Goal: Task Accomplishment & Management: Complete application form

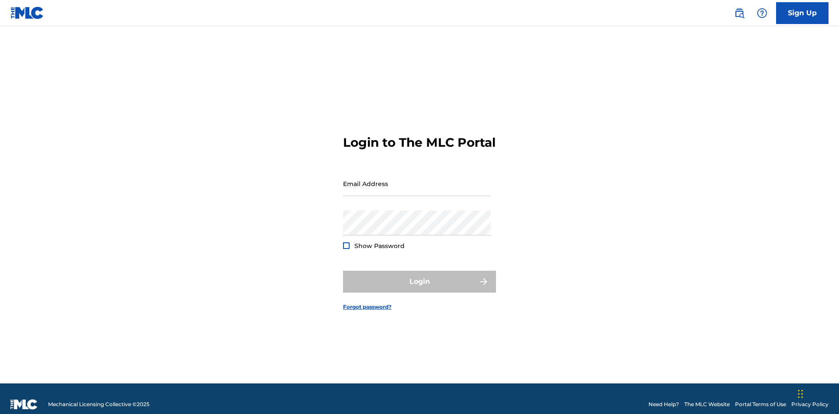
scroll to position [11, 0]
click at [802, 13] on link "Sign Up" at bounding box center [802, 13] width 52 height 22
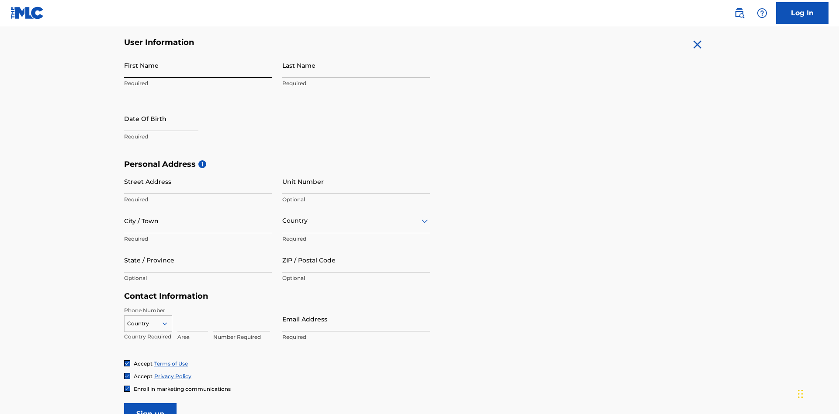
click at [198, 65] on input "First Name" at bounding box center [198, 65] width 148 height 25
type input "[PERSON_NAME]"
click at [356, 65] on input "Last Name" at bounding box center [356, 65] width 148 height 25
type input "Ribble"
click at [168, 106] on input "text" at bounding box center [161, 118] width 74 height 25
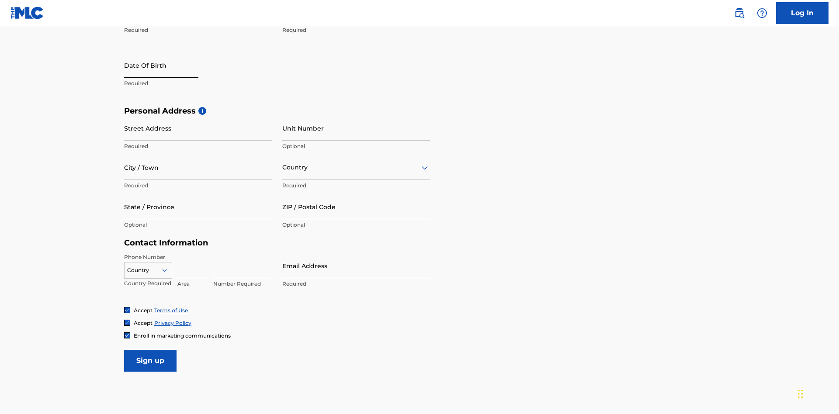
select select "8"
select select "2025"
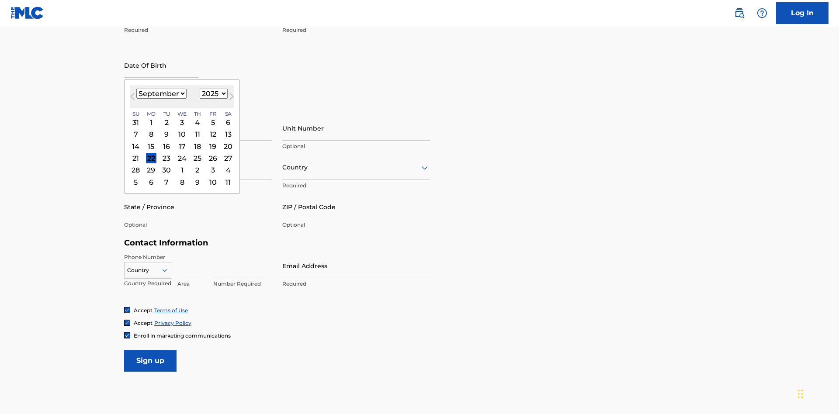
click at [161, 94] on select "January February March April May June July August September October November De…" at bounding box center [161, 94] width 50 height 10
select select "0"
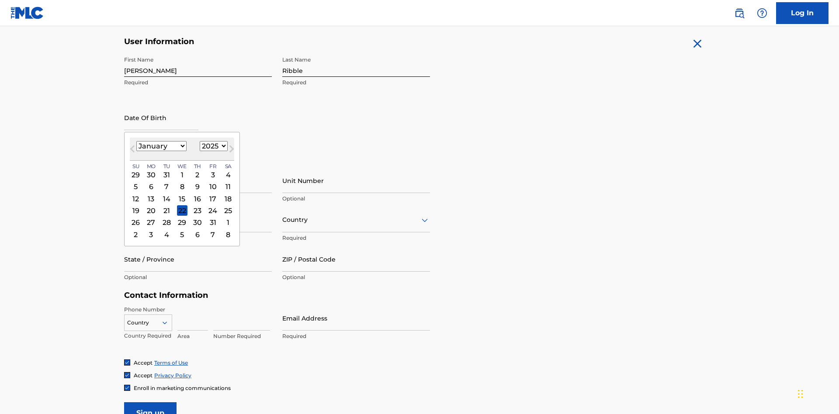
click at [212, 146] on select "1900 1901 1902 1903 1904 1905 1906 1907 1908 1909 1910 1911 1912 1913 1914 1915…" at bounding box center [214, 146] width 28 height 10
select select "1985"
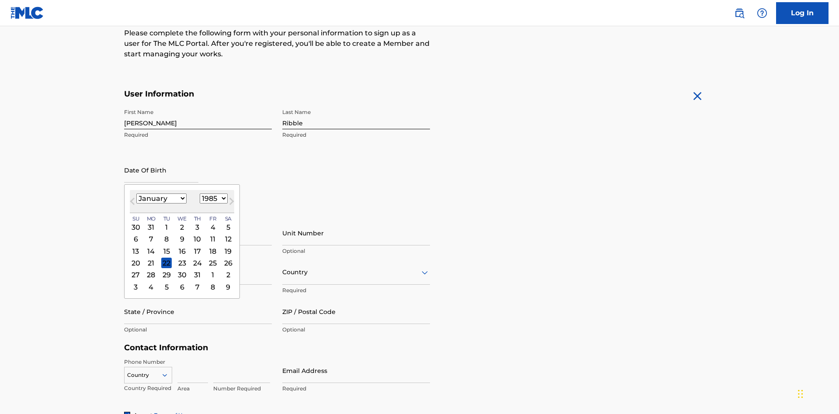
click at [212, 198] on select "1900 1901 1902 1903 1904 1905 1906 1907 1908 1909 1910 1911 1912 1913 1914 1915…" at bounding box center [214, 199] width 28 height 10
click at [166, 234] on div "8" at bounding box center [166, 239] width 10 height 10
type input "[DATE]"
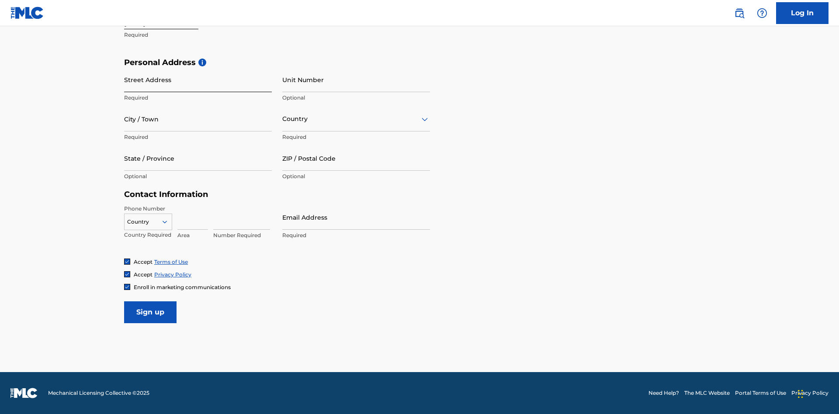
click at [198, 80] on input "Street Address" at bounding box center [198, 79] width 148 height 25
type input "[STREET_ADDRESS]"
click at [198, 119] on input "City / Town" at bounding box center [198, 119] width 148 height 25
type input "[GEOGRAPHIC_DATA]"
click at [283, 119] on input "text" at bounding box center [283, 118] width 2 height 9
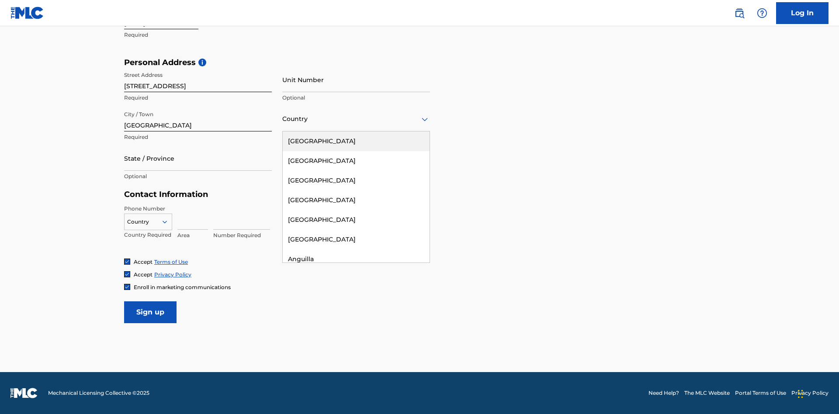
click at [356, 141] on div "[GEOGRAPHIC_DATA]" at bounding box center [356, 142] width 147 height 20
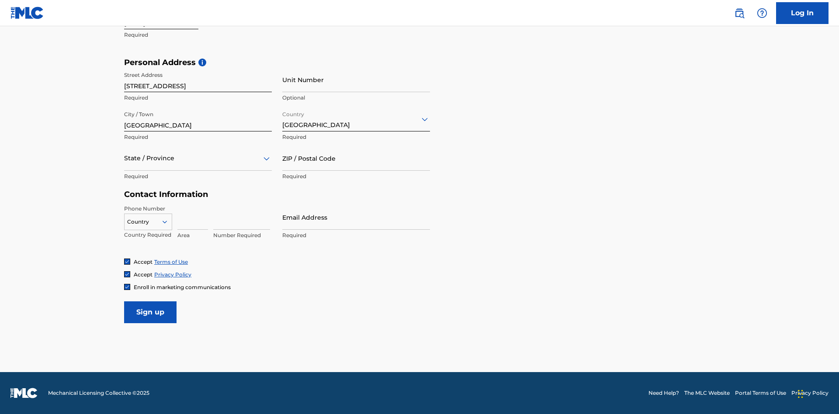
click at [198, 158] on div at bounding box center [198, 158] width 148 height 11
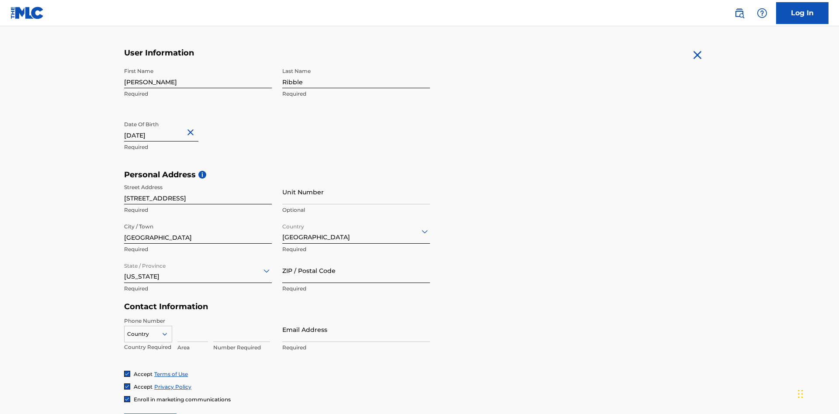
click at [356, 258] on input "ZIP / Postal Code" at bounding box center [356, 270] width 148 height 25
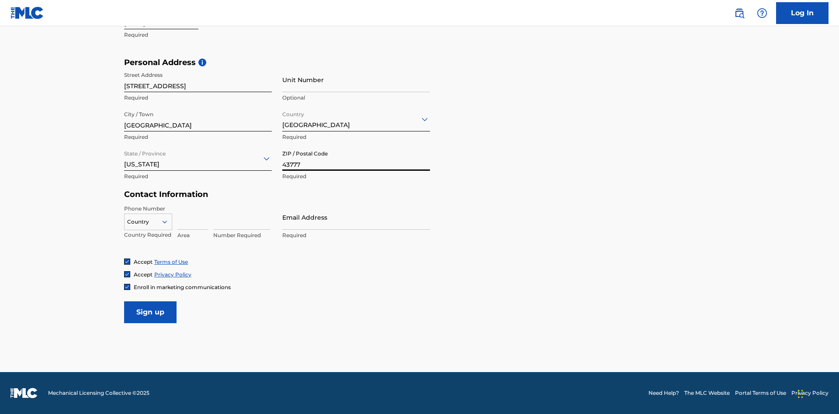
type input "43777"
click at [168, 222] on icon at bounding box center [165, 222] width 8 height 8
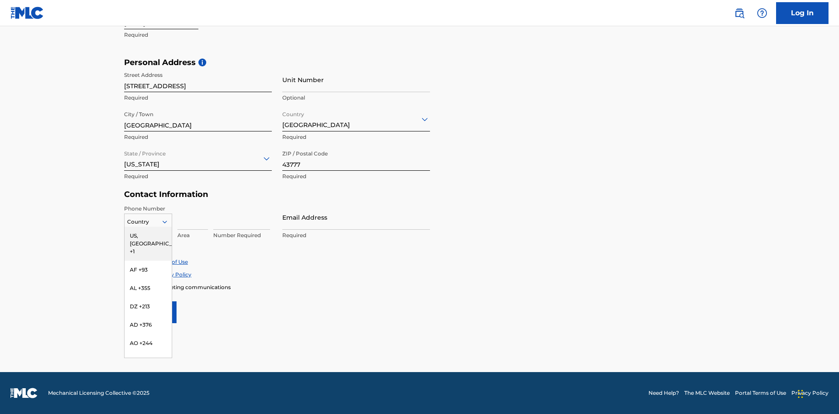
click at [148, 236] on div "US, [GEOGRAPHIC_DATA] +1" at bounding box center [148, 244] width 47 height 34
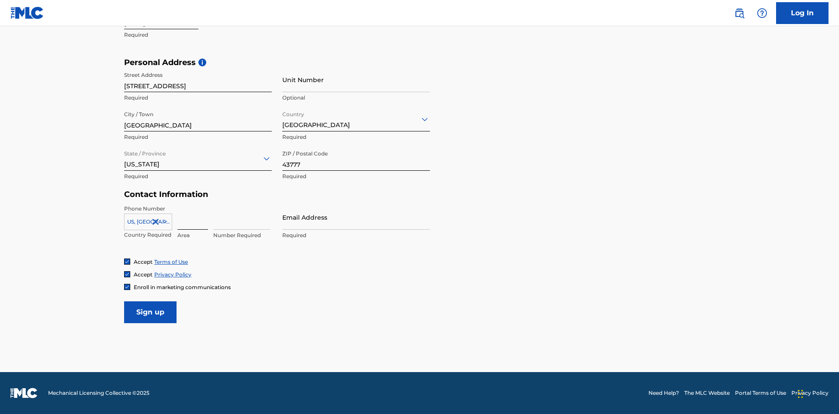
click at [193, 217] on input at bounding box center [192, 217] width 31 height 25
type input "740"
click at [242, 217] on input at bounding box center [241, 217] width 57 height 25
type input "8086351"
click at [356, 217] on input "Email Address" at bounding box center [356, 217] width 148 height 25
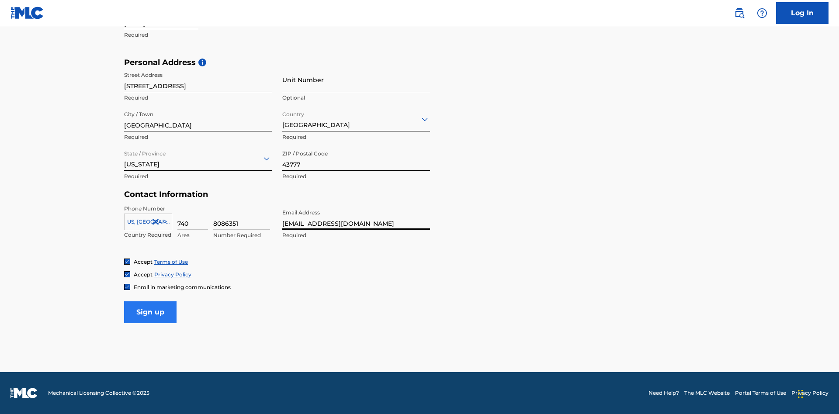
type input "[EMAIL_ADDRESS][DOMAIN_NAME]"
click at [150, 312] on input "Sign up" at bounding box center [150, 313] width 52 height 22
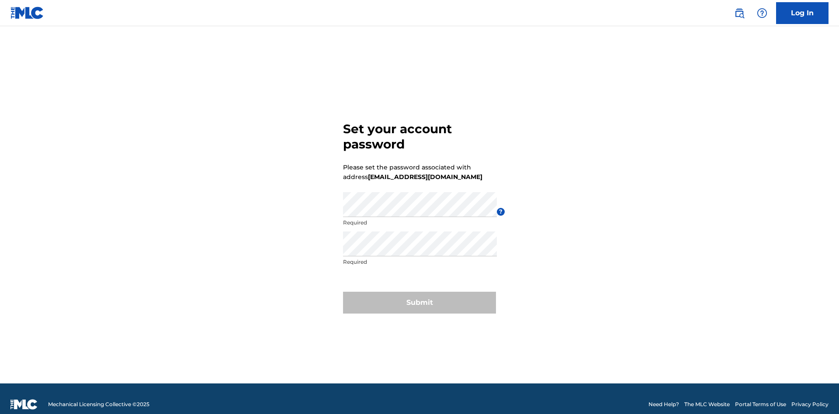
scroll to position [11, 0]
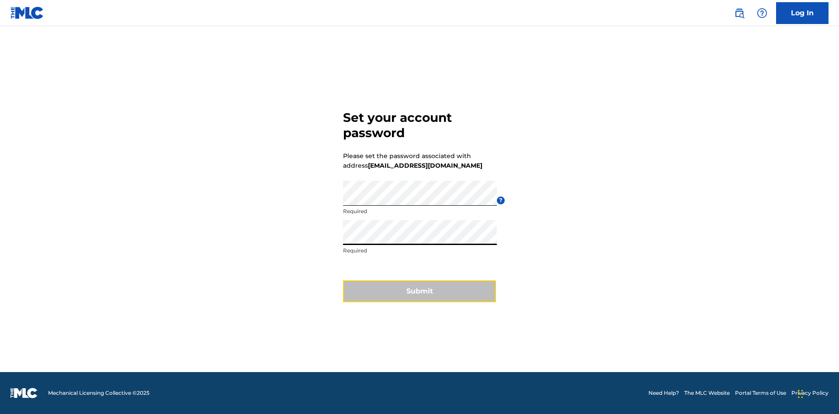
click at [419, 297] on button "Submit" at bounding box center [419, 292] width 153 height 22
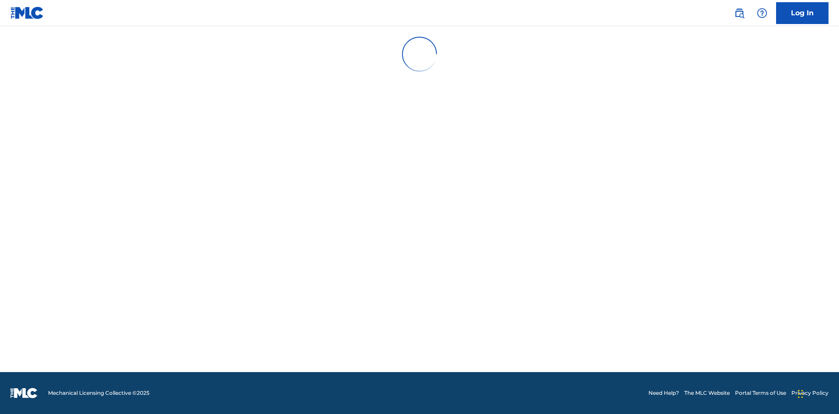
scroll to position [0, 0]
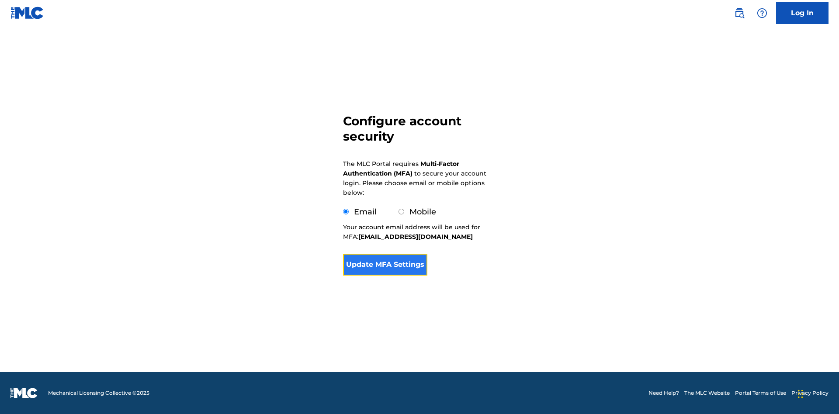
click at [385, 267] on button "Update MFA Settings" at bounding box center [385, 265] width 84 height 22
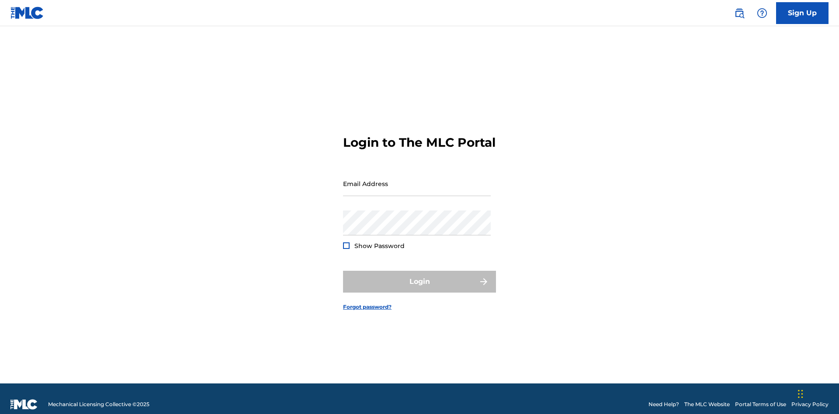
scroll to position [11, 0]
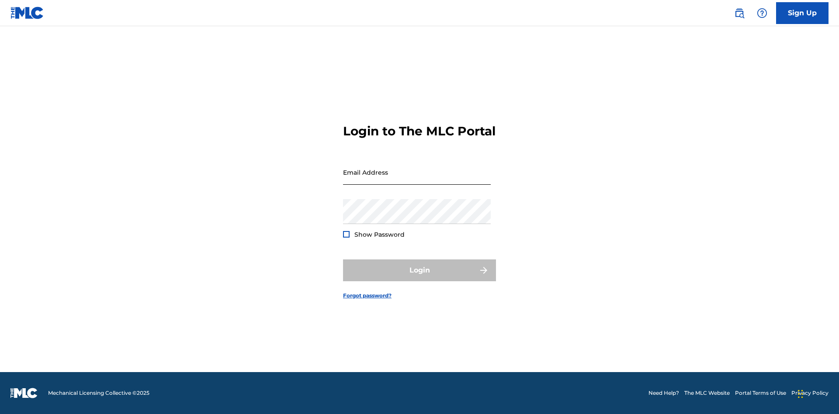
click at [417, 180] on input "Email Address" at bounding box center [417, 172] width 148 height 25
type input "4b0baf54-3a1f-4a3b-956a-64ef112166aa@mailslurp.biz"
click at [419, 278] on button "Login" at bounding box center [419, 271] width 153 height 22
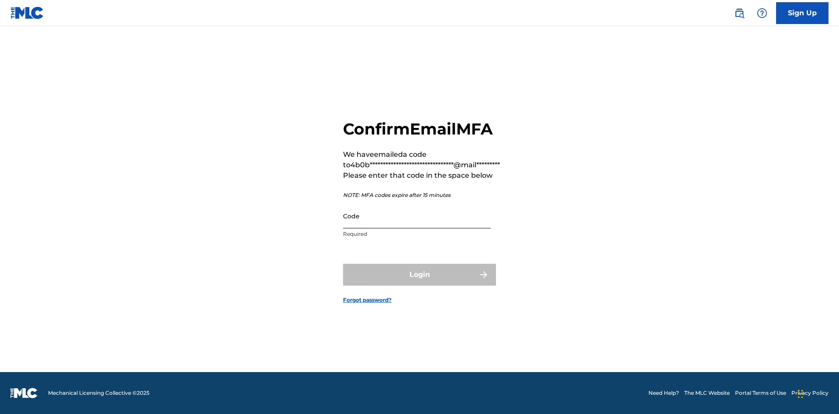
click at [417, 216] on input "Code" at bounding box center [417, 216] width 148 height 25
type input "553820"
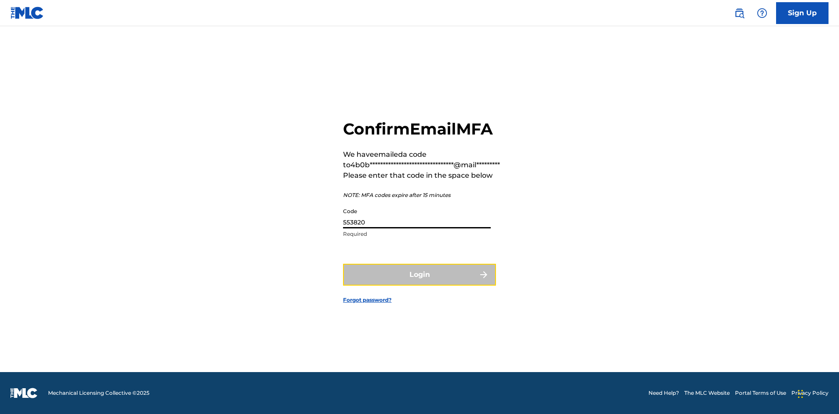
click at [419, 274] on button "Login" at bounding box center [419, 275] width 153 height 22
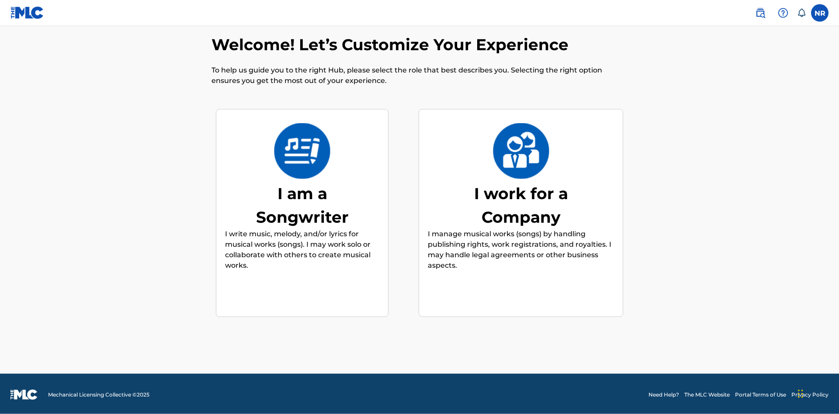
click at [302, 203] on div "I am a Songwriter" at bounding box center [302, 205] width 131 height 47
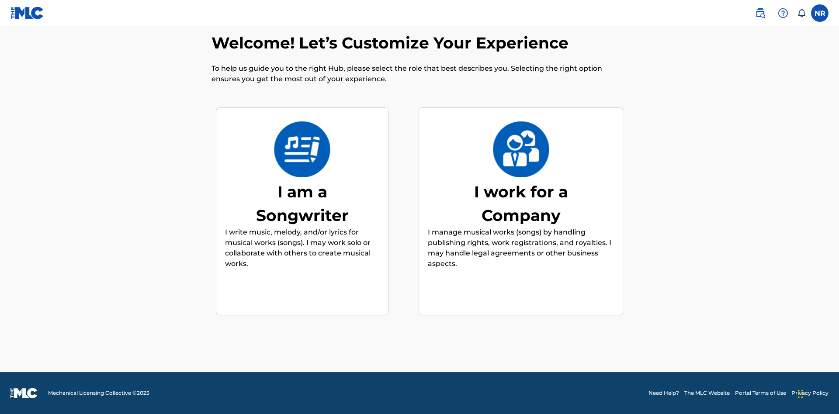
scroll to position [35, 0]
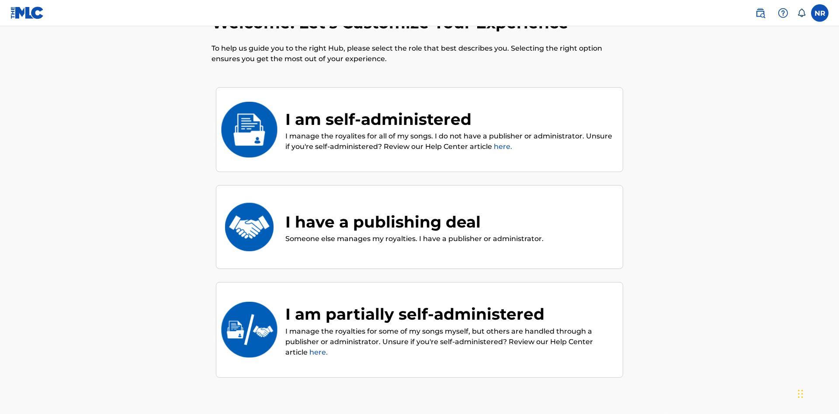
click at [413, 210] on div "I have a publishing deal" at bounding box center [414, 222] width 258 height 24
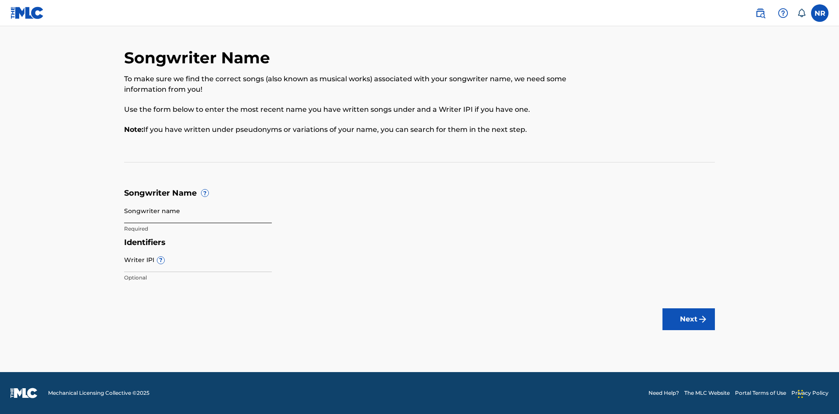
click at [198, 211] on input "Songwriter name" at bounding box center [198, 210] width 148 height 25
type input "CvqKY92WcVxyhmFQ0mxMmJitI 23HMKEjnQhzMWSM1xSvcWgNCN"
click at [198, 260] on input "Writer IPI ?" at bounding box center [198, 259] width 148 height 25
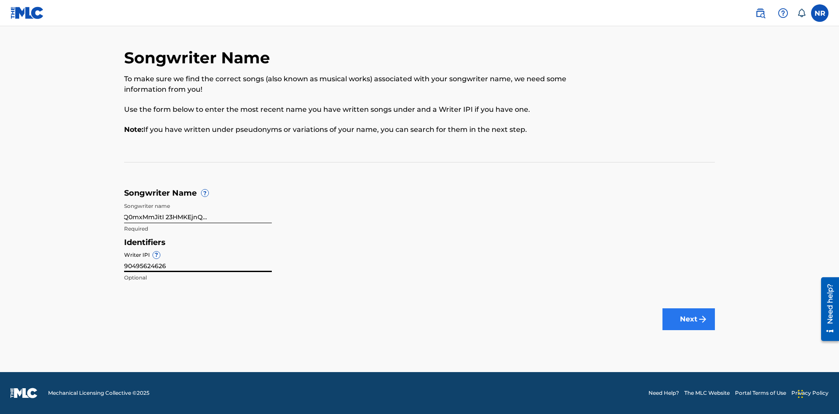
type input "90495624626"
click at [689, 319] on button "Next" at bounding box center [688, 320] width 52 height 22
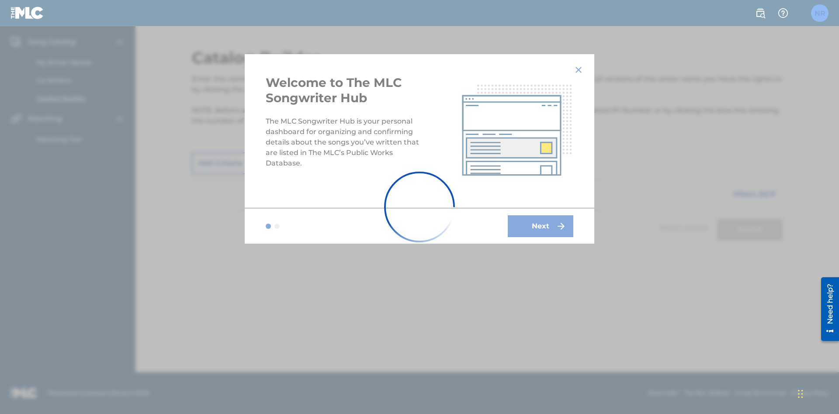
click at [820, 13] on label at bounding box center [819, 12] width 17 height 17
click at [820, 13] on input "NR Nicole Ribble 4b0baf54-3a1f-4a3b-956a-64ef112166aa@mailslurp.biz Notificatio…" at bounding box center [820, 13] width 0 height 0
